Goal: Information Seeking & Learning: Check status

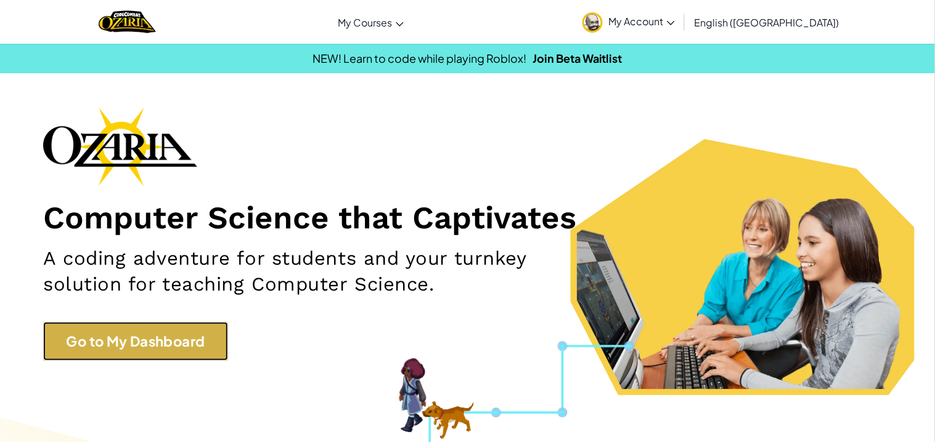
click at [155, 335] on link "Go to My Dashboard" at bounding box center [135, 341] width 185 height 39
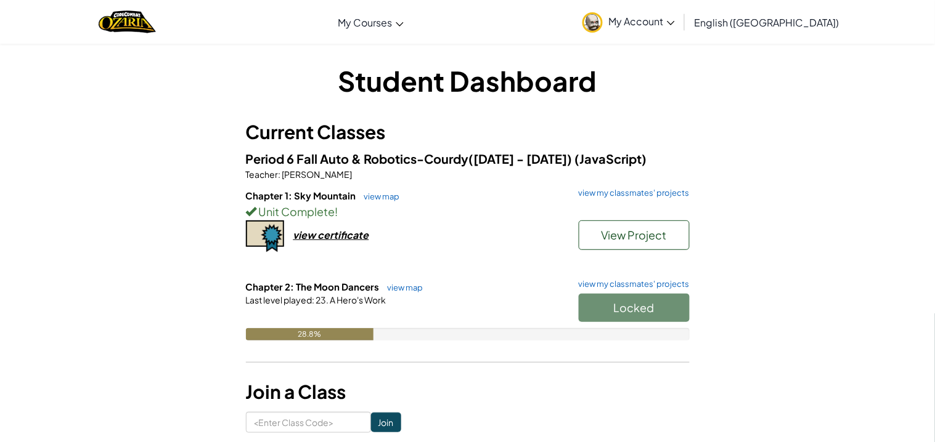
click at [628, 306] on div "Locked" at bounding box center [627, 311] width 123 height 35
drag, startPoint x: 616, startPoint y: 304, endPoint x: 661, endPoint y: 313, distance: 45.2
click at [661, 313] on div "Locked" at bounding box center [627, 311] width 123 height 35
click at [597, 304] on div "Locked" at bounding box center [627, 311] width 123 height 35
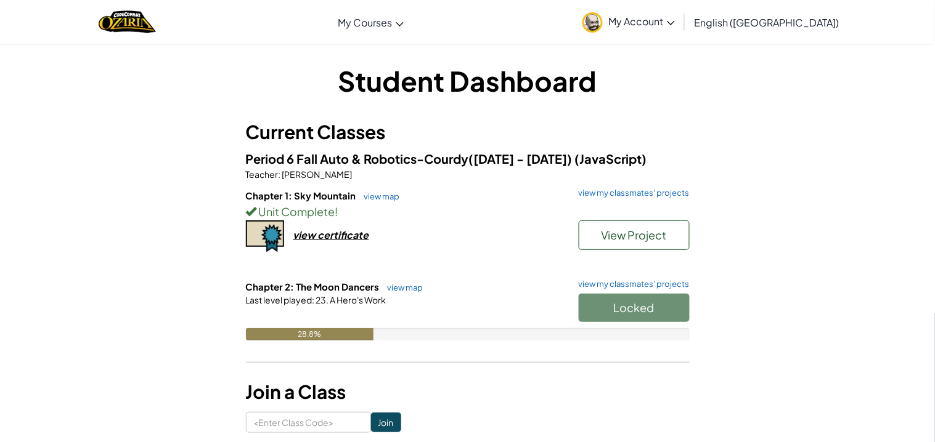
click at [616, 298] on div "Locked" at bounding box center [627, 311] width 123 height 35
click at [356, 252] on div "Chapter 1: Sky Mountain view map view my classmates' projects Unit Complete ! V…" at bounding box center [468, 234] width 444 height 91
click at [369, 235] on div "Chapter 1: Sky Mountain view map view my classmates' projects Unit Complete ! V…" at bounding box center [468, 234] width 444 height 91
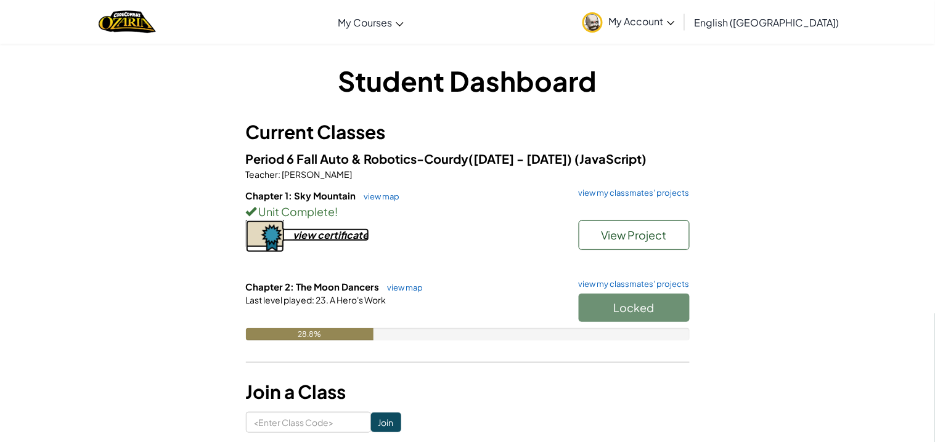
click at [364, 233] on div "view certificate" at bounding box center [331, 235] width 76 height 13
